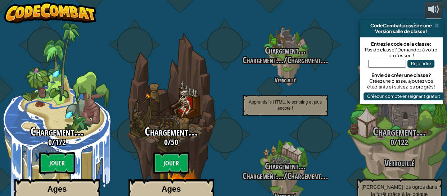
select select "fr"
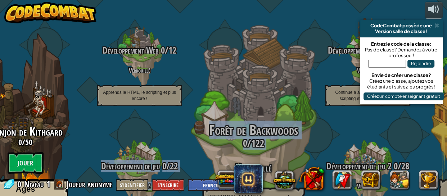
drag, startPoint x: 82, startPoint y: 128, endPoint x: 212, endPoint y: 131, distance: 129.8
click at [212, 131] on div "Junior CodeCombat 0 / 172 Jouer Ages [DEMOGRAPHIC_DATA] Blocks or simple text c…" at bounding box center [150, 98] width 592 height 196
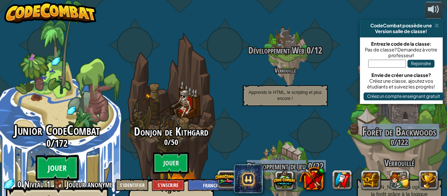
click at [54, 155] on btn "Jouer" at bounding box center [56, 168] width 43 height 26
select select "fr"
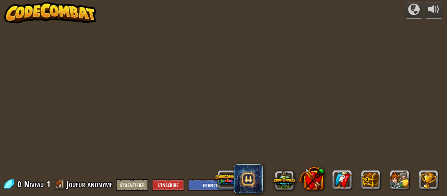
select select "fr"
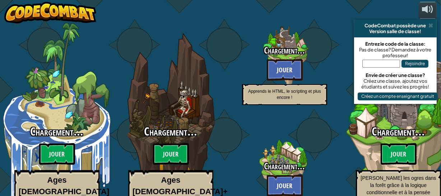
select select "fr"
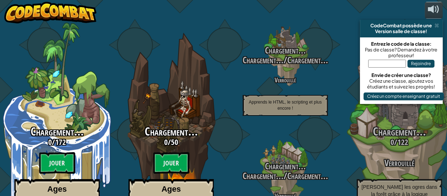
select select "fr"
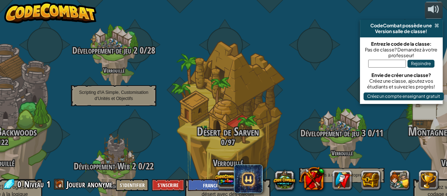
click at [435, 24] on span at bounding box center [436, 26] width 5 height 6
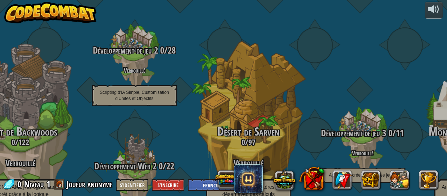
click at [56, 185] on span at bounding box center [59, 184] width 11 height 11
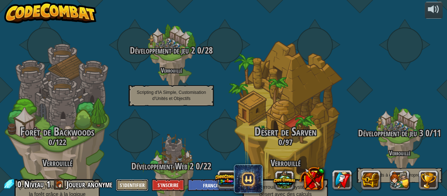
click at [134, 185] on button "S'identifier" at bounding box center [132, 185] width 32 height 12
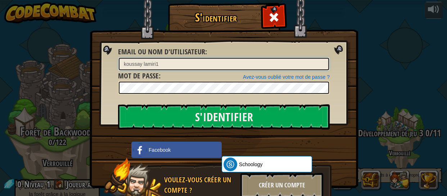
click at [216, 65] on input "koussay lamiri1" at bounding box center [224, 64] width 210 height 12
type input "k"
type input "amraoui hamza1"
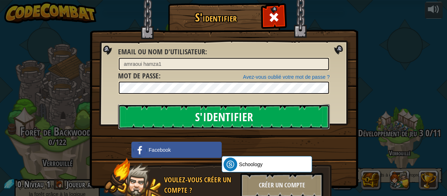
click at [185, 123] on input "S'identifier" at bounding box center [223, 116] width 211 height 25
